Goal: Information Seeking & Learning: Stay updated

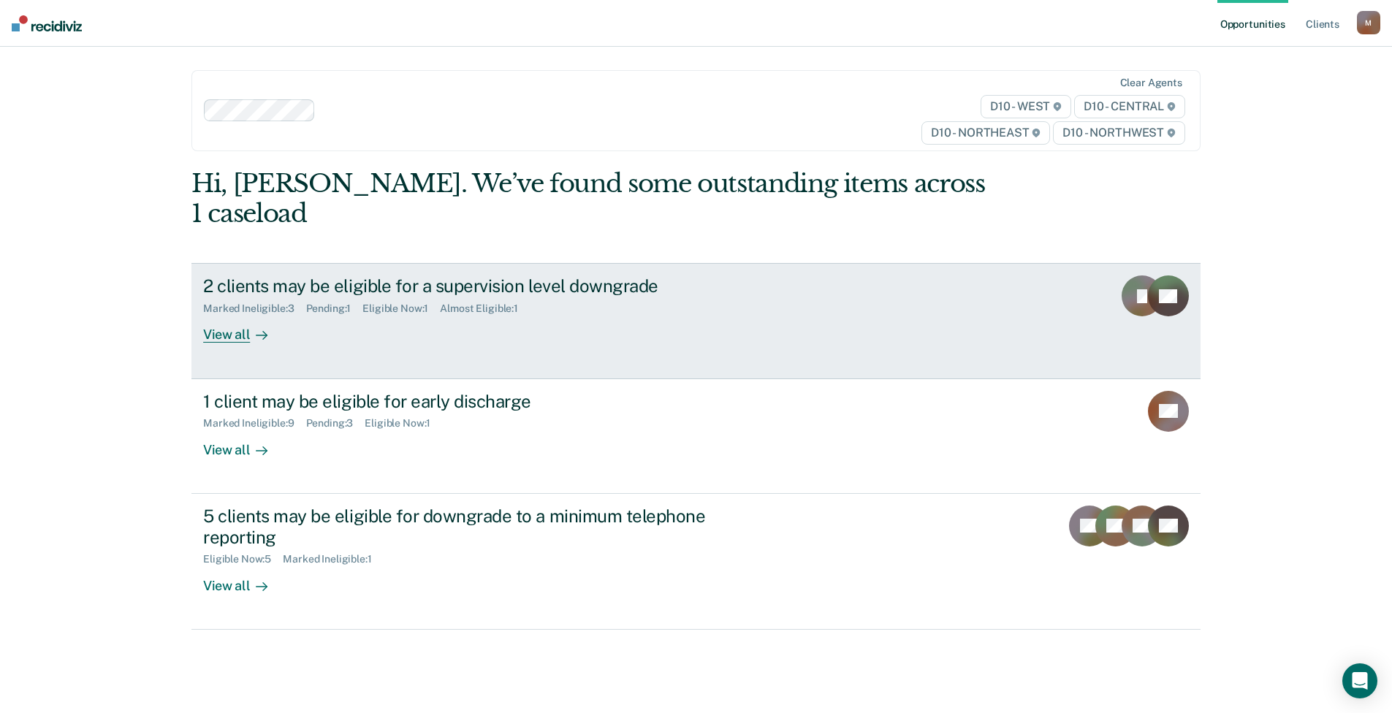
click at [293, 319] on link "2 clients may be eligible for a supervision level downgrade Marked Ineligible :…" at bounding box center [695, 320] width 1009 height 115
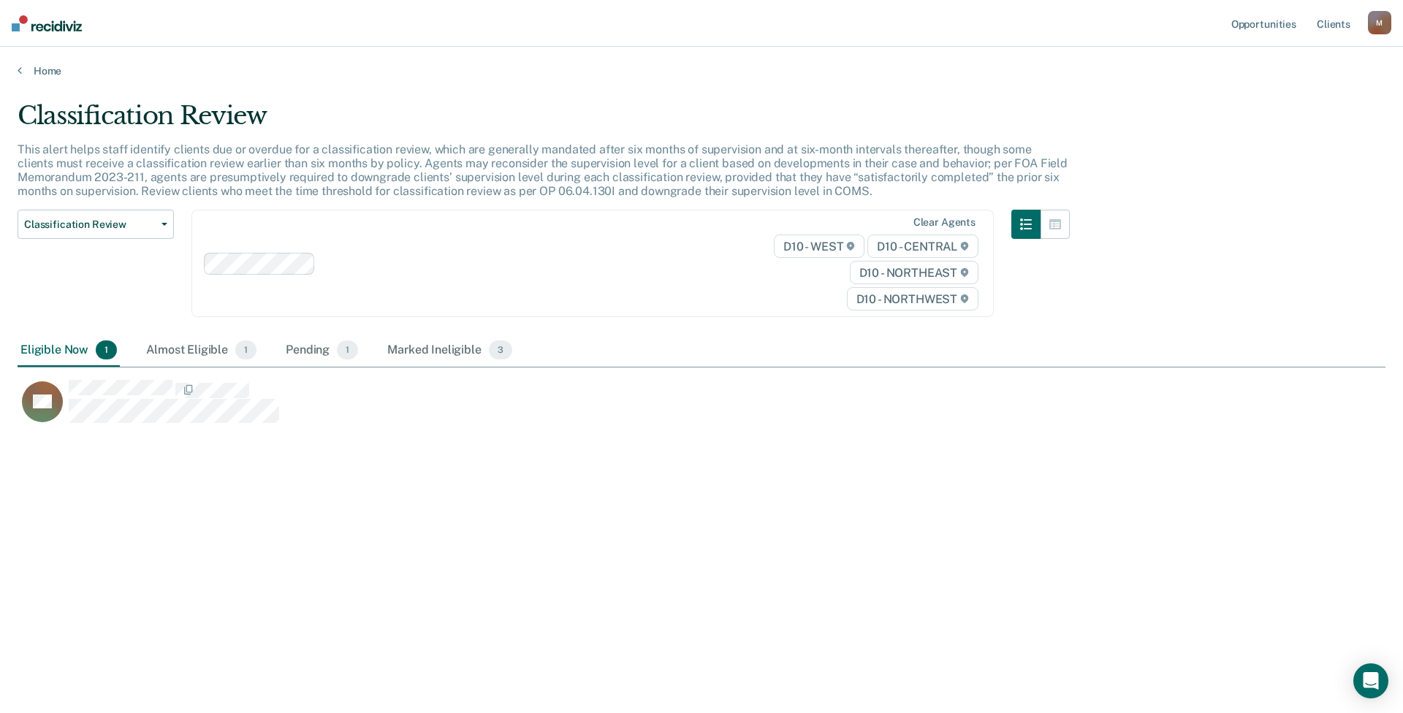
scroll to position [492, 1357]
click at [198, 349] on div "Almost Eligible 1" at bounding box center [201, 351] width 116 height 32
click at [323, 352] on div "Pending 1" at bounding box center [322, 351] width 78 height 32
click at [450, 352] on div "Marked Ineligible 3" at bounding box center [449, 351] width 131 height 32
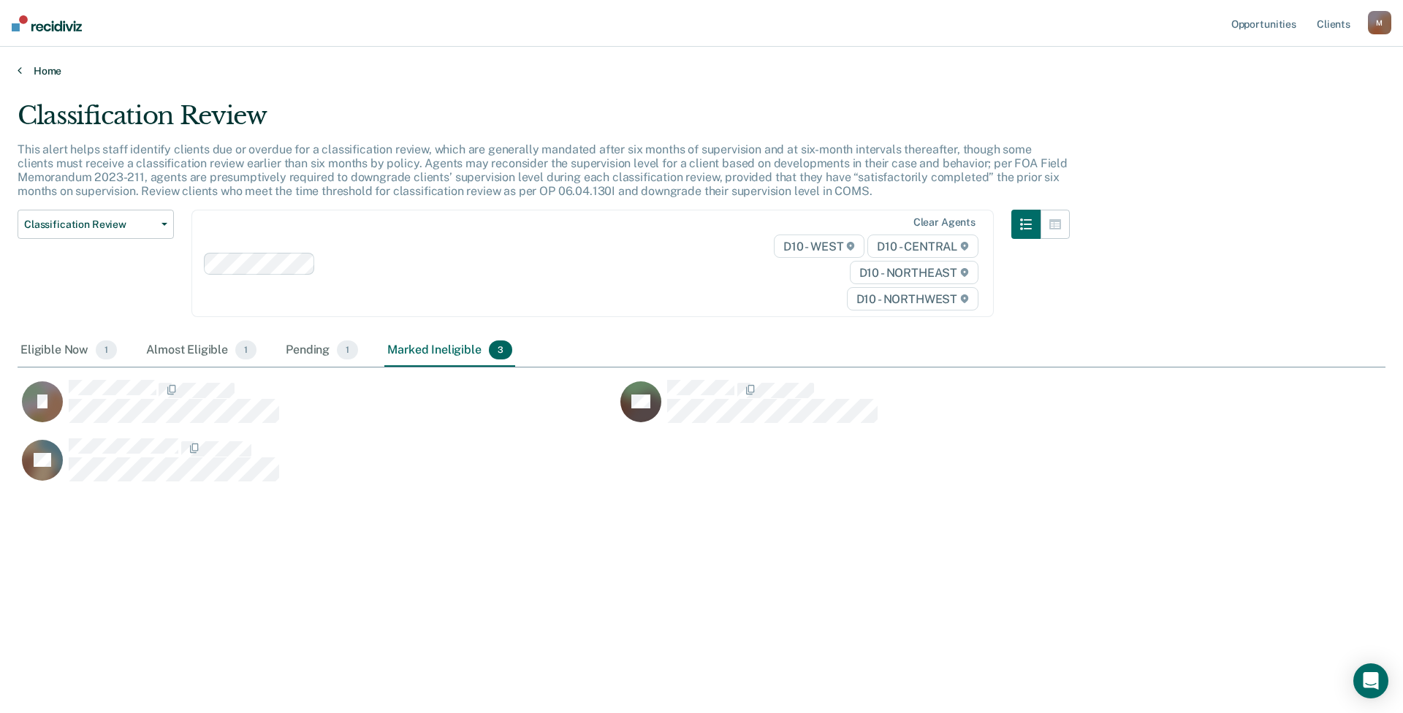
click at [37, 72] on link "Home" at bounding box center [702, 70] width 1368 height 13
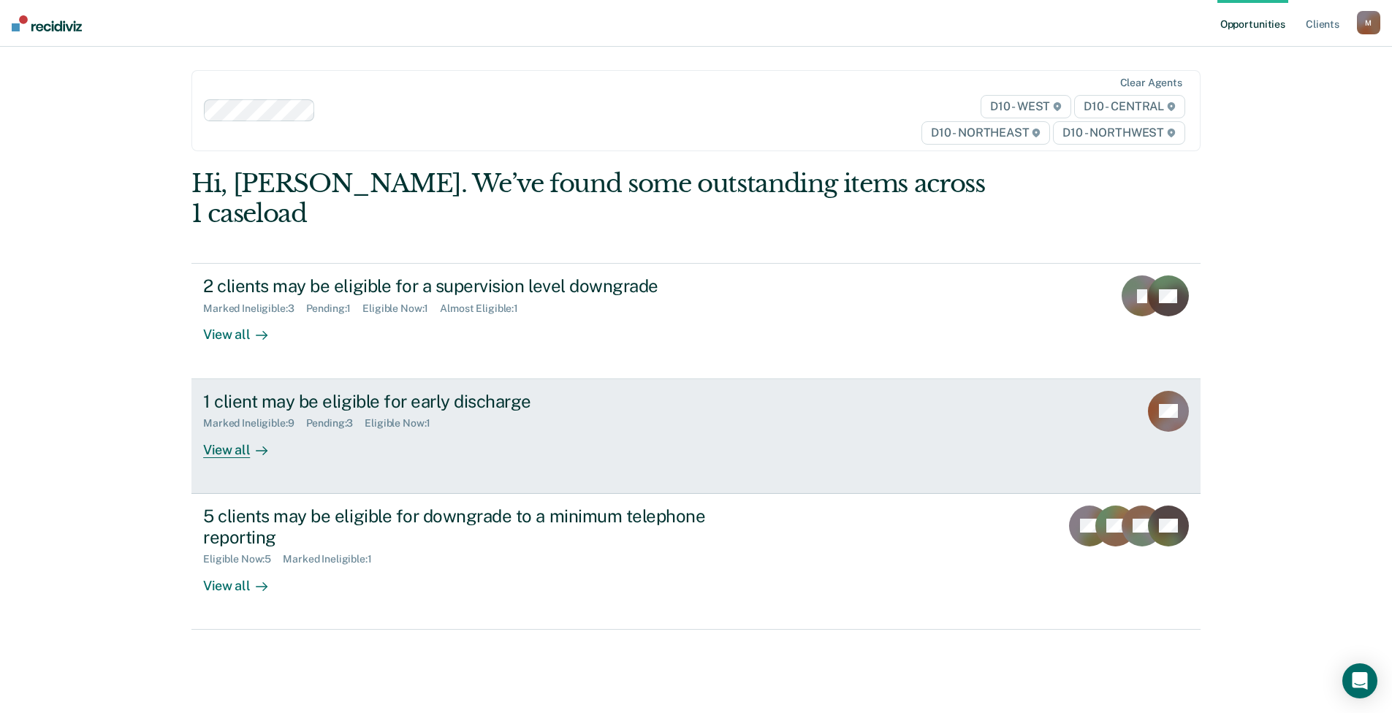
click at [269, 417] on div "Marked Ineligible : 9" at bounding box center [254, 423] width 102 height 12
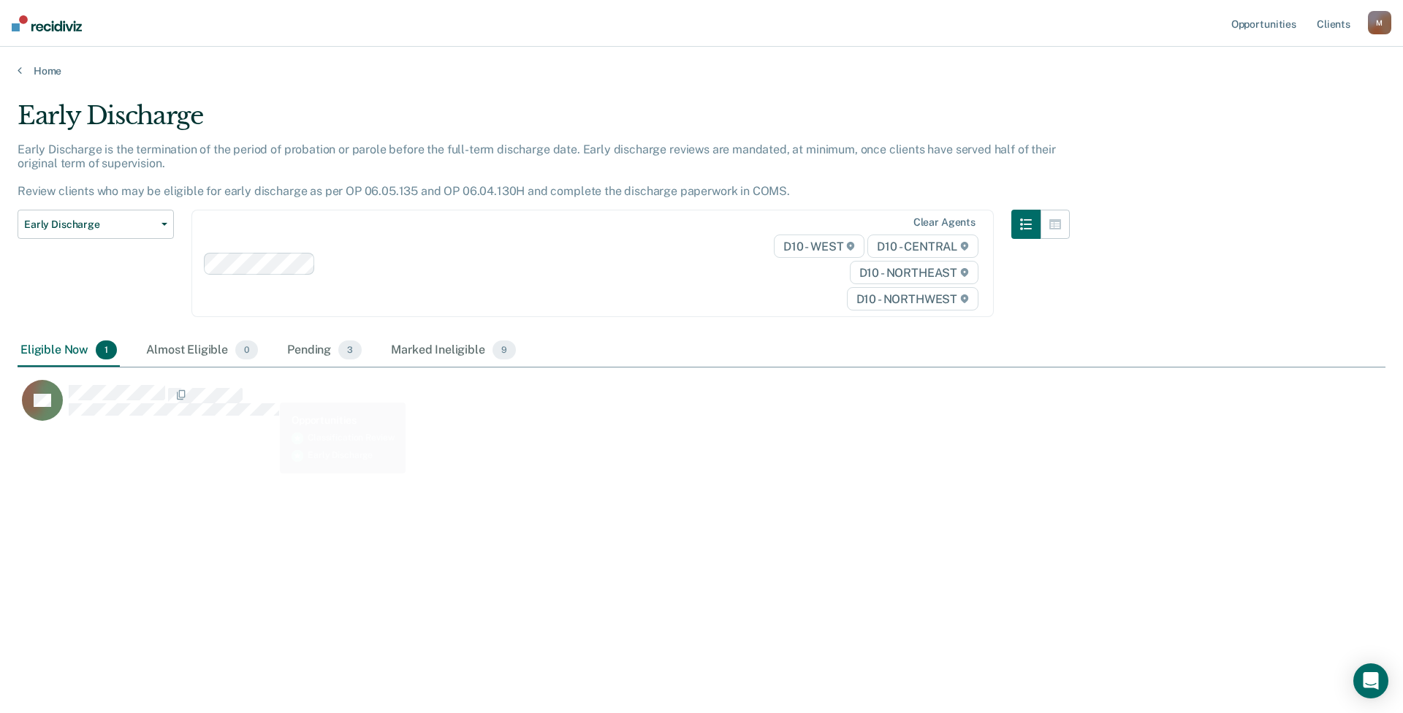
scroll to position [492, 1357]
click at [195, 339] on div "Almost Eligible 0" at bounding box center [202, 351] width 118 height 32
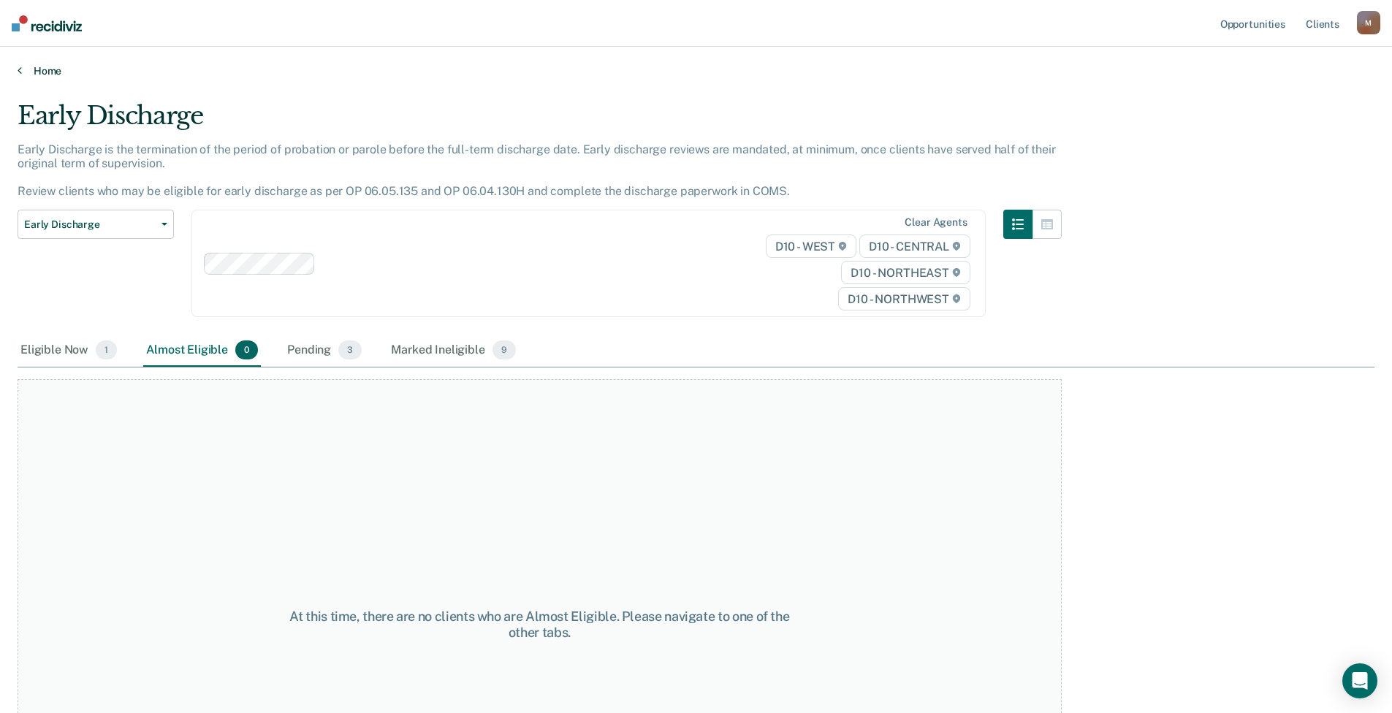
click at [34, 68] on link "Home" at bounding box center [696, 70] width 1357 height 13
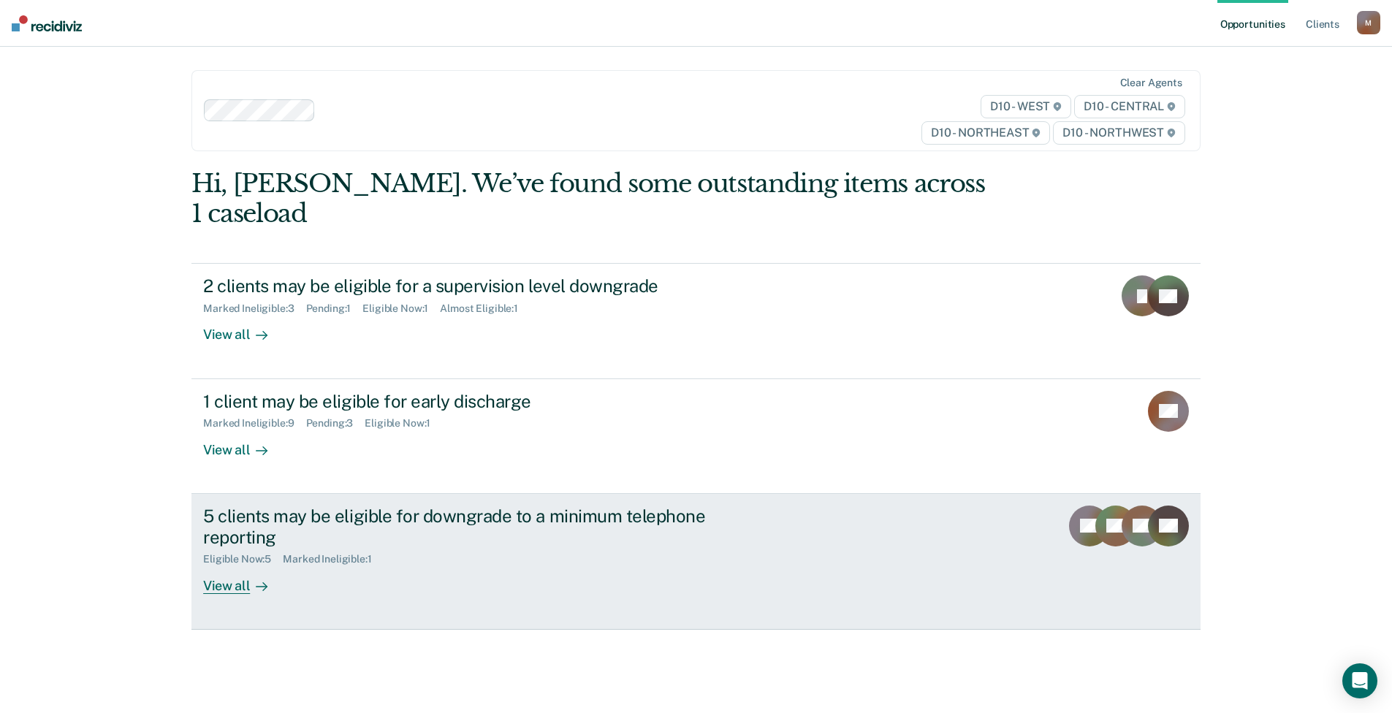
click at [336, 569] on link "5 clients may be eligible for downgrade to a minimum telephone reporting Eligib…" at bounding box center [695, 562] width 1009 height 136
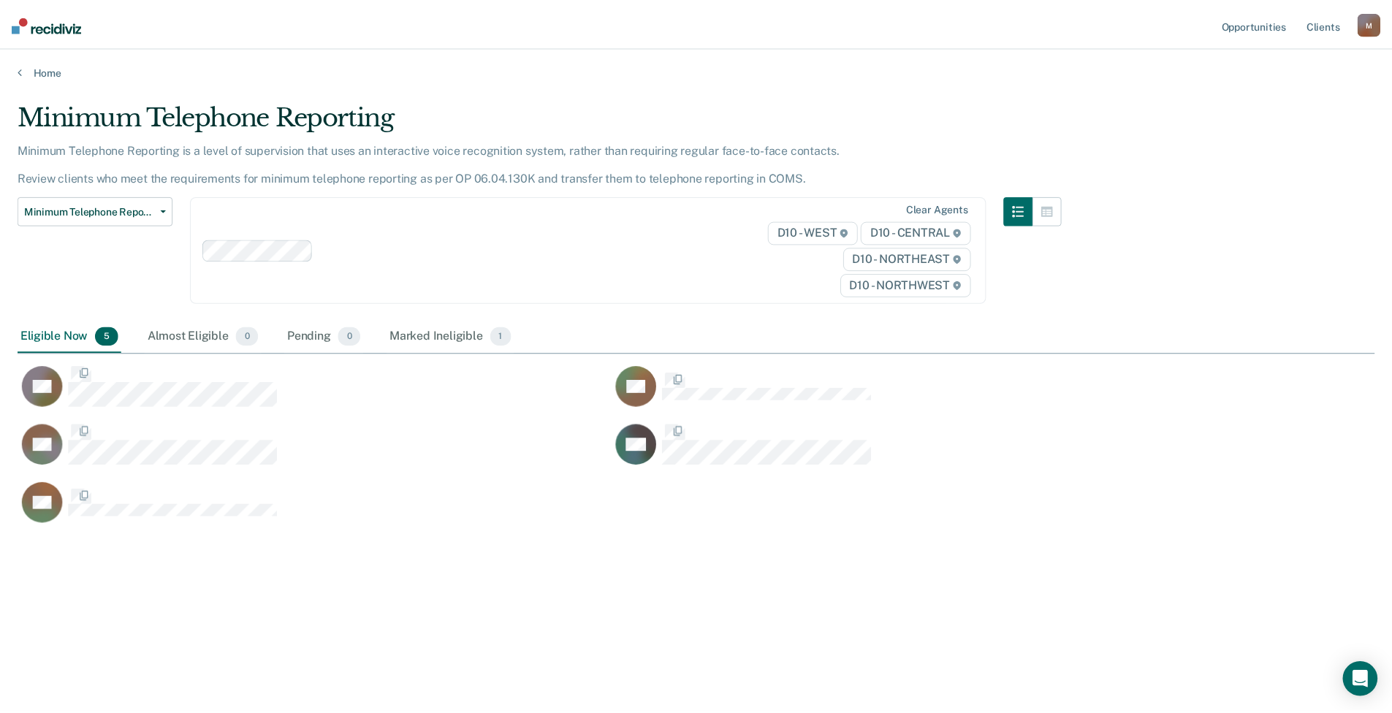
scroll to position [492, 1357]
click at [38, 71] on link "Home" at bounding box center [702, 70] width 1368 height 13
